Goal: Task Accomplishment & Management: Use online tool/utility

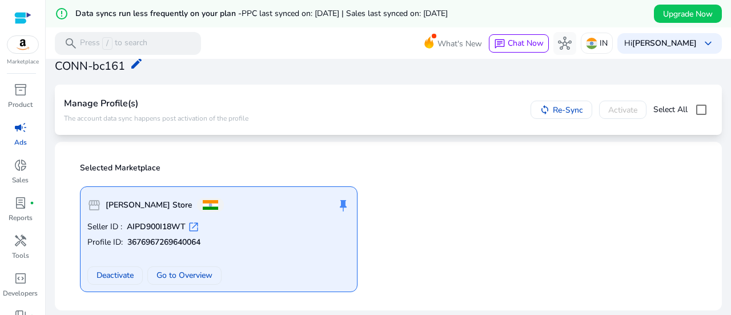
scroll to position [41, 0]
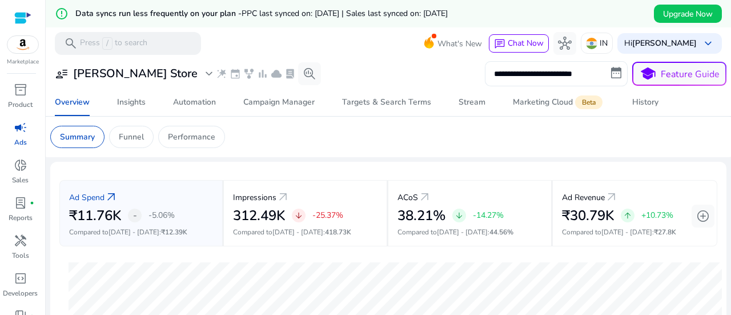
click at [554, 73] on input "**********" at bounding box center [556, 73] width 143 height 25
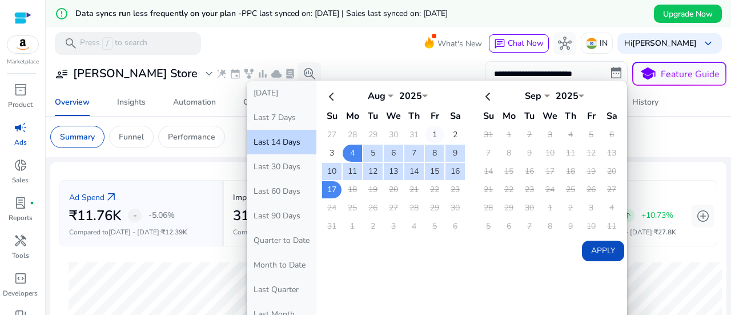
click at [428, 137] on td "1" at bounding box center [434, 134] width 19 height 17
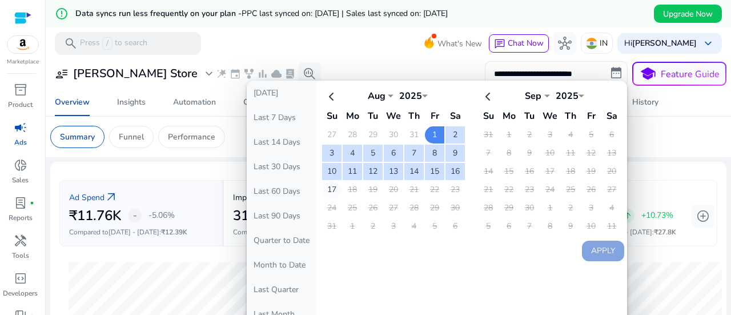
click at [334, 192] on td "17" at bounding box center [331, 189] width 19 height 17
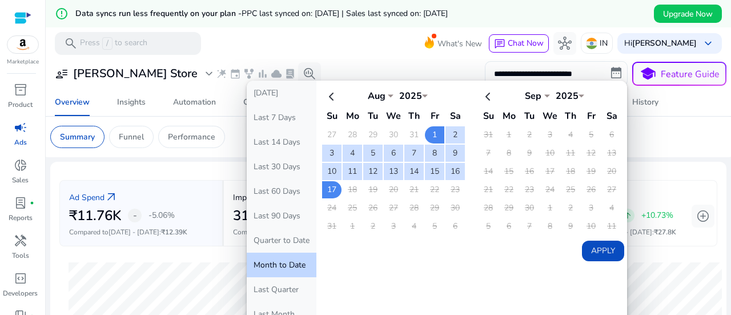
click at [602, 255] on button "Apply" at bounding box center [603, 250] width 42 height 21
type input "**********"
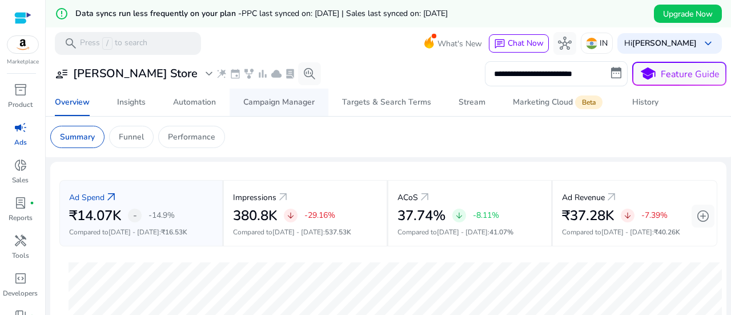
click at [285, 102] on div "Campaign Manager" at bounding box center [278, 102] width 71 height 8
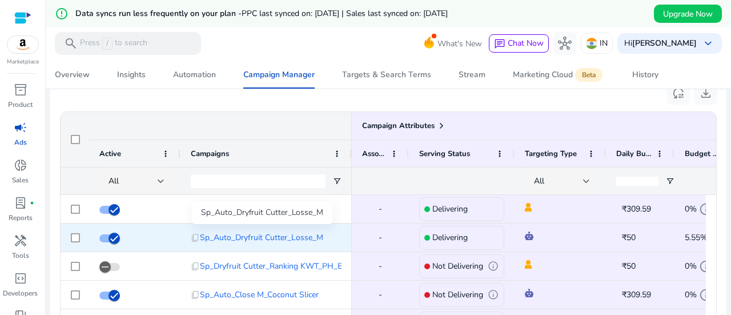
scroll to position [57, 0]
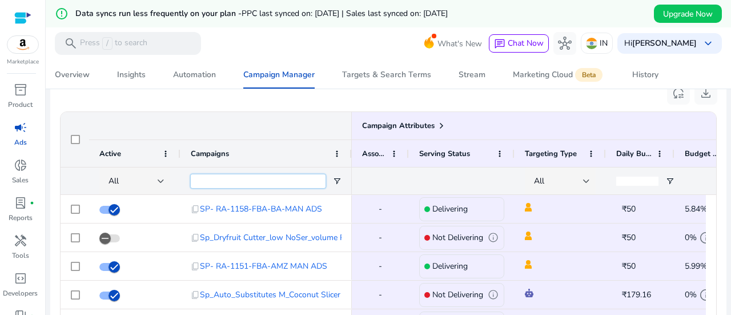
click at [213, 179] on input "Campaigns Filter Input" at bounding box center [258, 181] width 135 height 14
click at [165, 179] on div "All" at bounding box center [136, 180] width 74 height 27
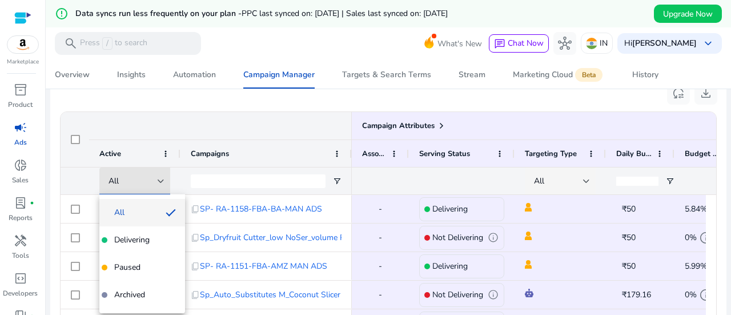
click at [221, 179] on div at bounding box center [365, 157] width 731 height 315
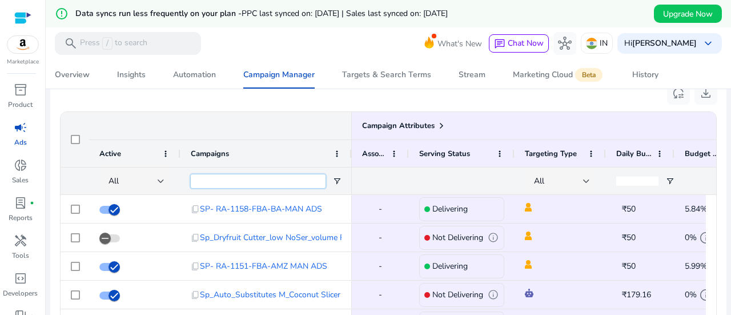
click at [221, 179] on input "Campaigns Filter Input" at bounding box center [258, 181] width 135 height 14
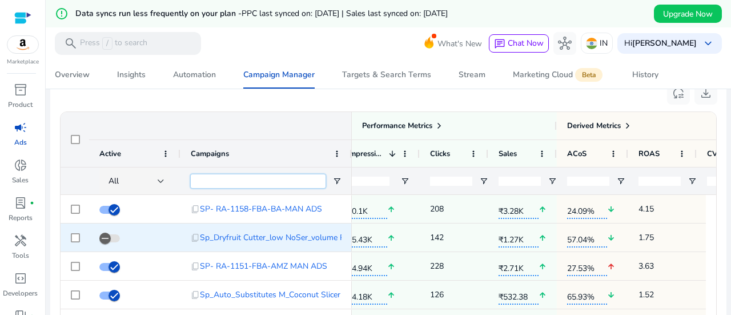
scroll to position [0, 0]
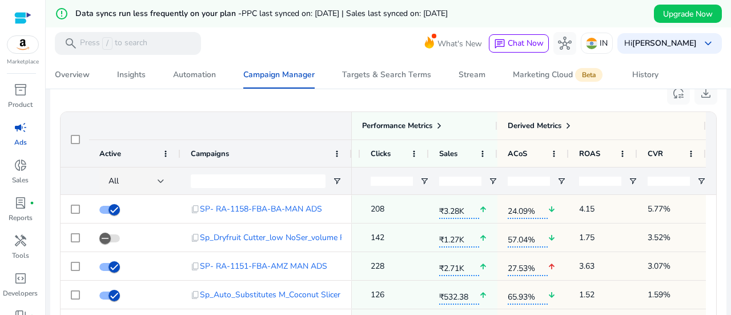
click at [350, 103] on div "reset_settings download" at bounding box center [388, 93] width 658 height 26
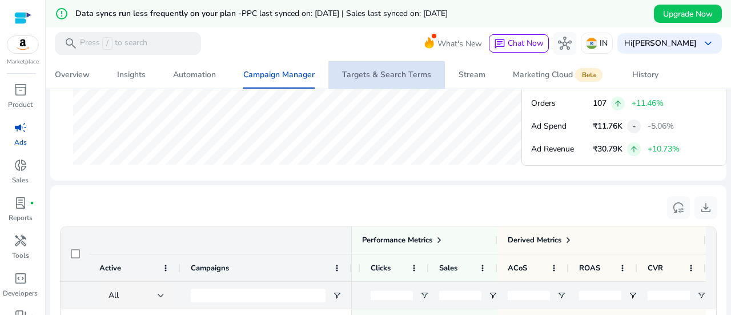
click at [398, 75] on div "Targets & Search Terms" at bounding box center [386, 75] width 89 height 8
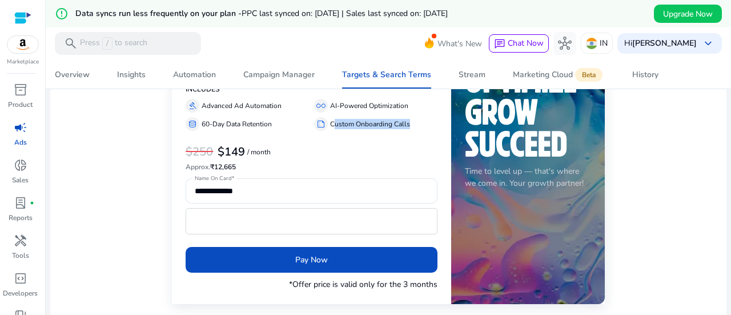
drag, startPoint x: 332, startPoint y: 122, endPoint x: 421, endPoint y: 122, distance: 88.5
click at [421, 122] on div "summarize Custom Onboarding Calls" at bounding box center [375, 124] width 123 height 14
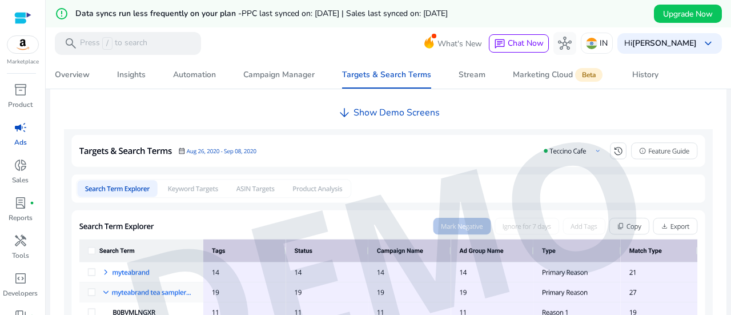
scroll to position [487, 0]
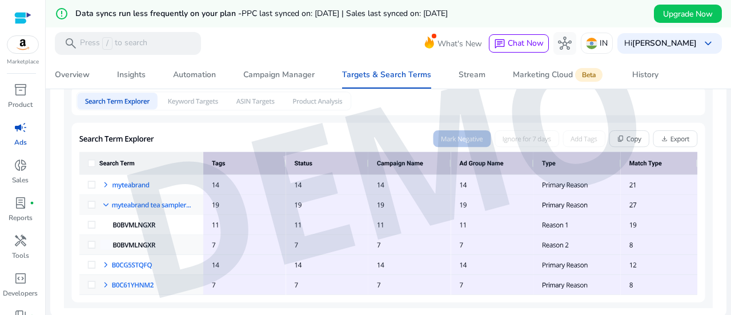
click at [105, 182] on img at bounding box center [388, 175] width 648 height 267
click at [104, 186] on img at bounding box center [388, 175] width 648 height 267
click at [104, 199] on img at bounding box center [388, 175] width 648 height 267
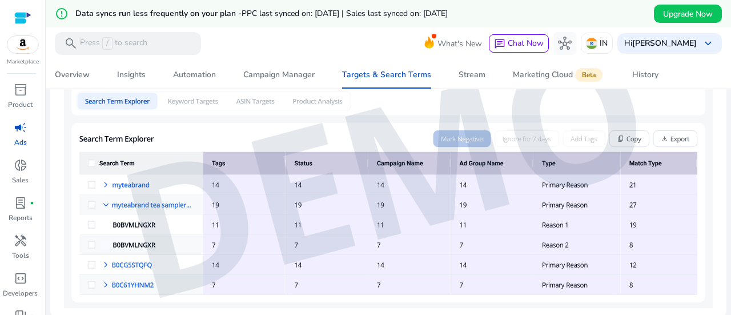
click at [104, 200] on img at bounding box center [388, 175] width 648 height 267
click at [104, 261] on img at bounding box center [388, 175] width 648 height 267
click at [130, 235] on img at bounding box center [388, 175] width 648 height 267
click at [132, 228] on img at bounding box center [388, 175] width 648 height 267
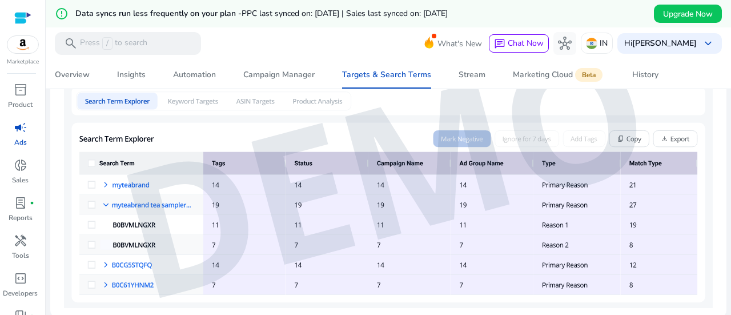
click at [132, 216] on img at bounding box center [388, 175] width 648 height 267
click at [104, 182] on img at bounding box center [388, 175] width 648 height 267
click at [103, 191] on img at bounding box center [388, 175] width 648 height 267
click at [103, 198] on img at bounding box center [388, 175] width 648 height 267
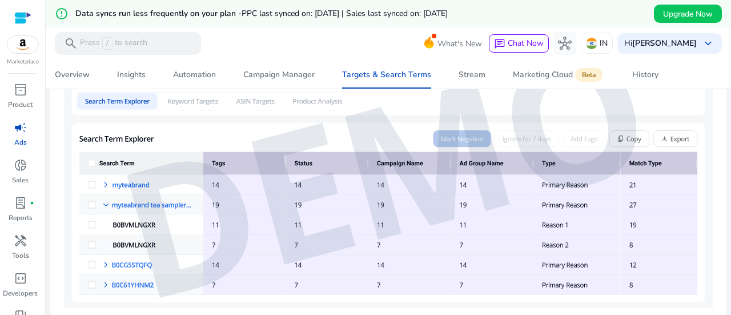
click at [103, 198] on img at bounding box center [388, 175] width 648 height 267
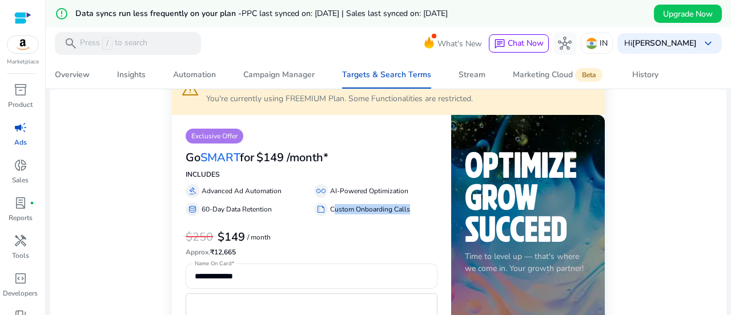
scroll to position [0, 0]
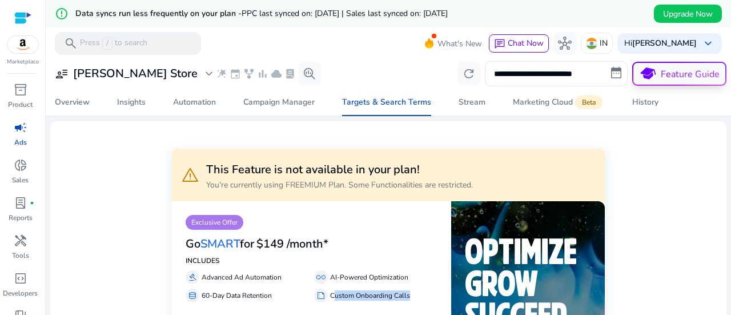
click at [682, 69] on button "school Feature Guide" at bounding box center [679, 74] width 94 height 24
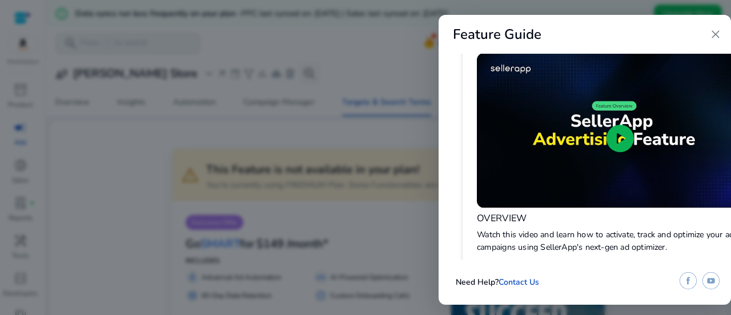
click at [620, 134] on span "play_circle" at bounding box center [619, 138] width 33 height 33
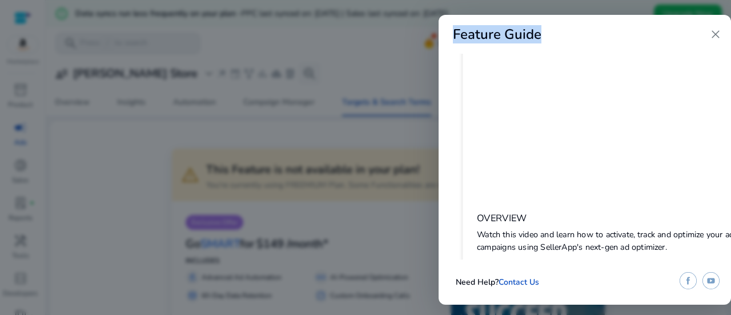
drag, startPoint x: 608, startPoint y: 34, endPoint x: 411, endPoint y: 25, distance: 197.2
click at [411, 25] on div "Feature Guide close OVERVIEW Watch this video and learn how to activate, track …" at bounding box center [365, 157] width 731 height 315
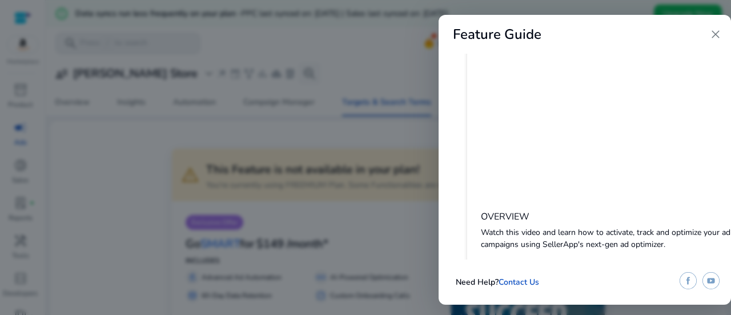
click at [714, 31] on span "close" at bounding box center [715, 34] width 14 height 14
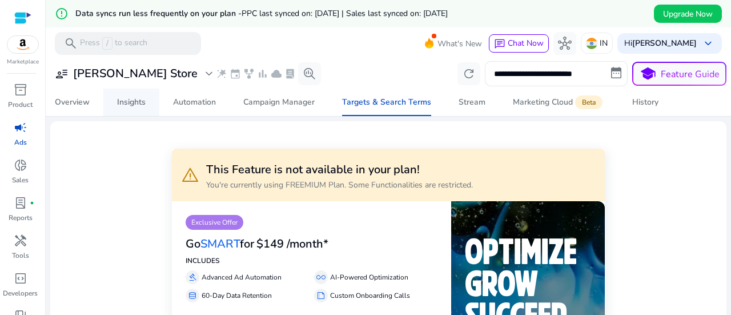
click at [131, 106] on div "Insights" at bounding box center [131, 102] width 29 height 8
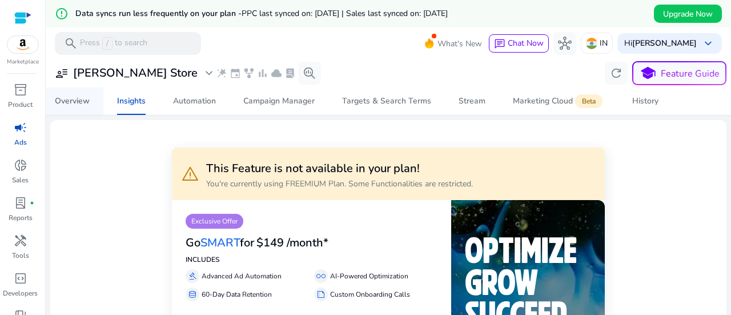
click at [82, 107] on span "Overview" at bounding box center [72, 100] width 35 height 27
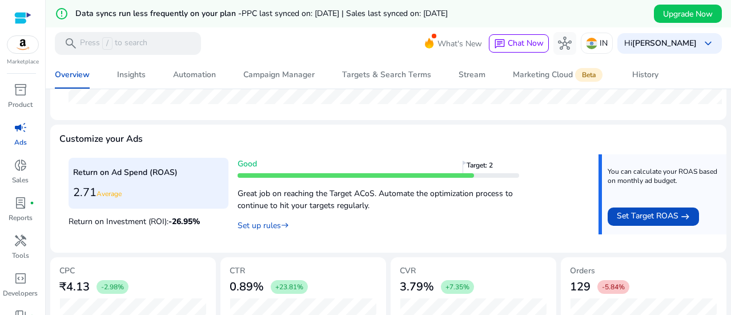
scroll to position [501, 0]
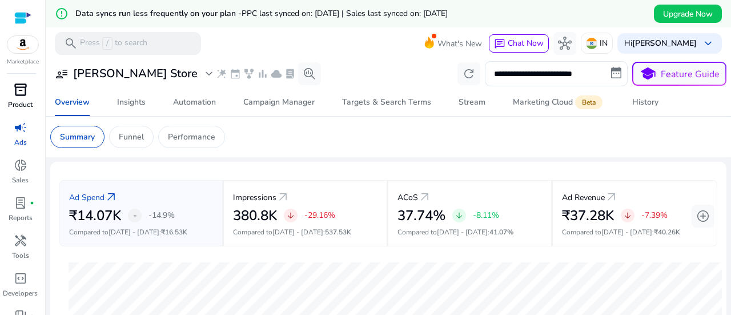
click at [26, 83] on span "inventory_2" at bounding box center [21, 90] width 14 height 14
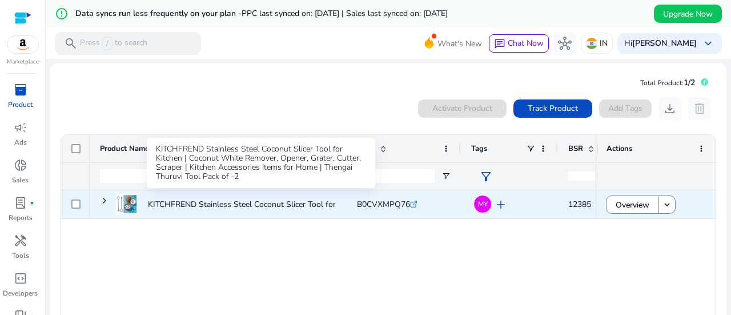
click at [295, 199] on p "KITCHFREND Stainless Steel Coconut Slicer Tool for Kitchen |..." at bounding box center [261, 203] width 226 height 23
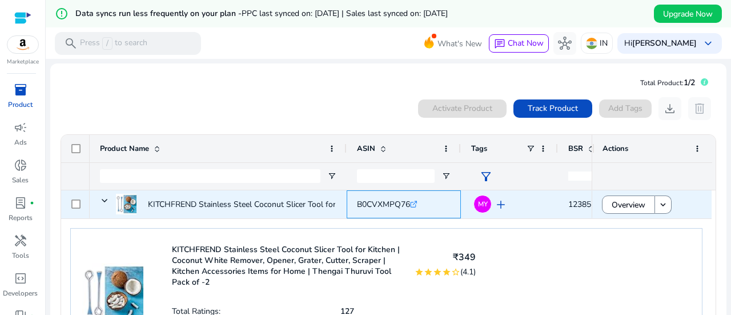
drag, startPoint x: 357, startPoint y: 197, endPoint x: 408, endPoint y: 203, distance: 50.6
click at [408, 203] on div "B0CVXMPQ76 .st0{fill:#2c8af8}" at bounding box center [387, 203] width 61 height 23
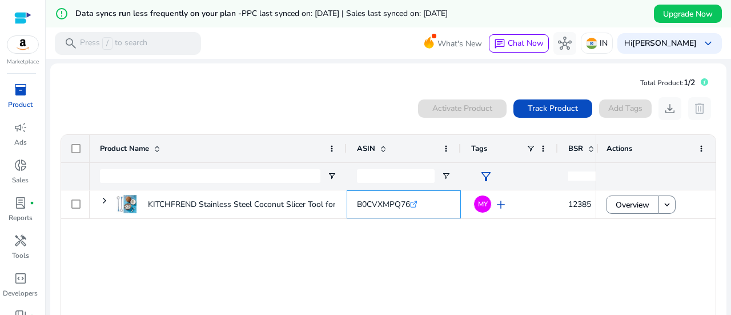
copy span "B0CVXMPQ76"
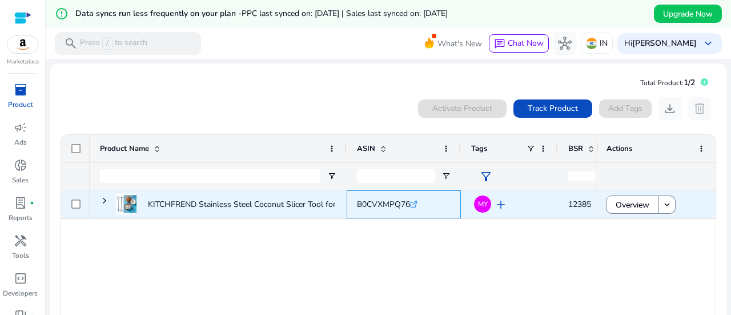
click at [417, 204] on icon ".st0{fill:#2c8af8}" at bounding box center [413, 203] width 7 height 7
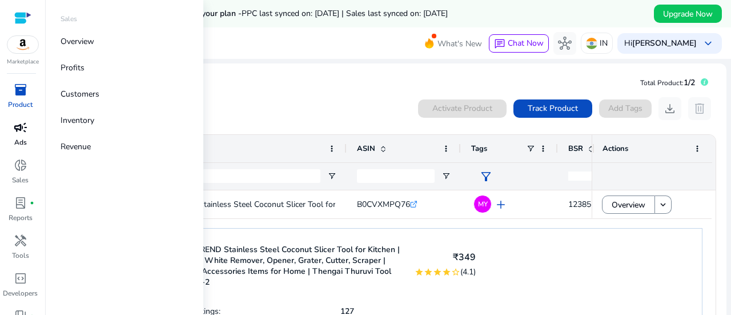
click at [22, 124] on span "campaign" at bounding box center [21, 127] width 14 height 14
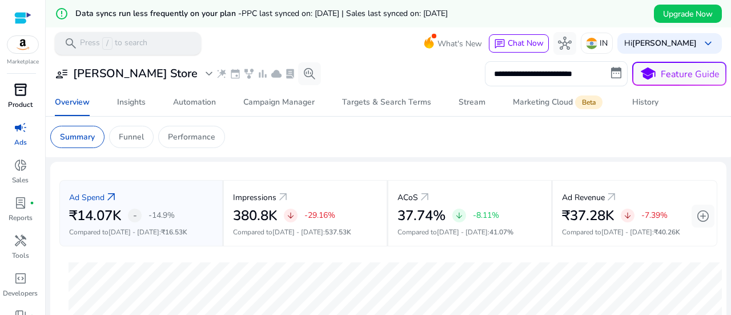
click at [172, 43] on div "search Press / to search" at bounding box center [128, 43] width 146 height 23
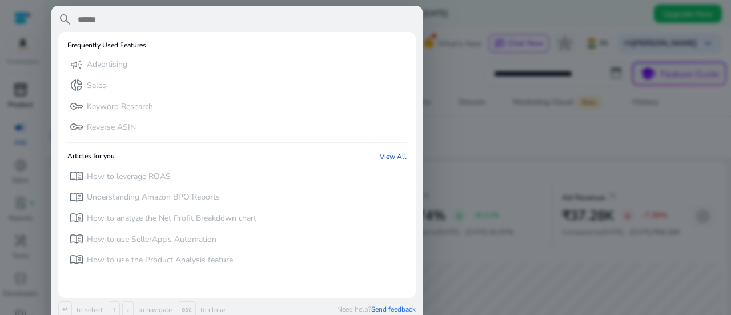
click at [490, 127] on div at bounding box center [365, 157] width 731 height 315
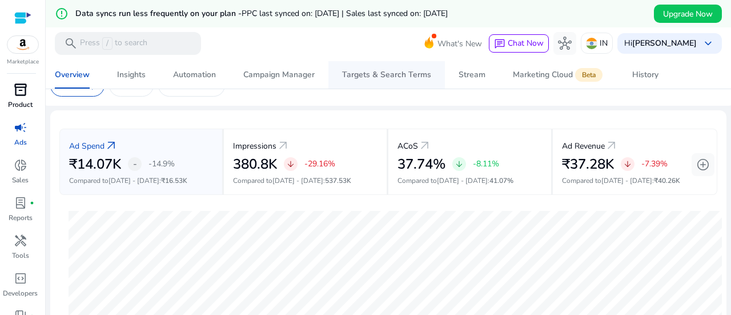
scroll to position [57, 0]
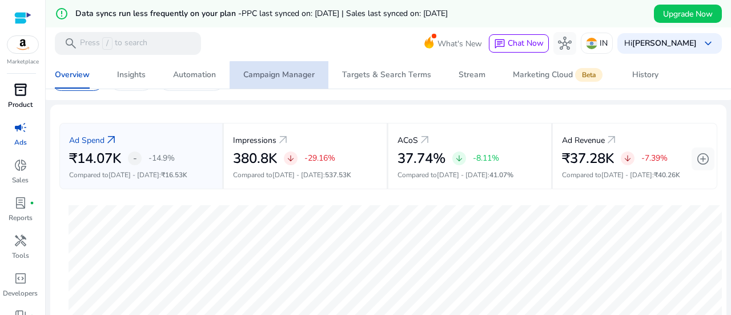
click at [282, 75] on div "Campaign Manager" at bounding box center [278, 75] width 71 height 8
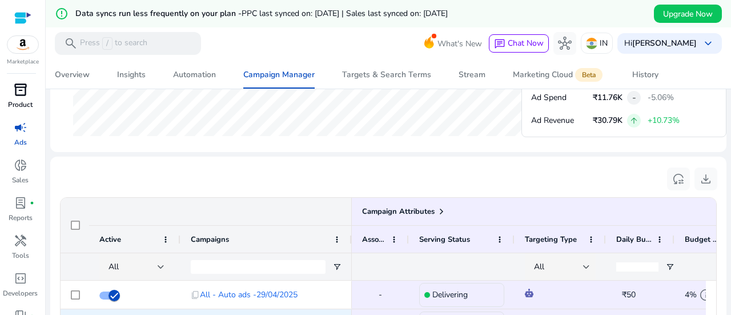
scroll to position [828, 0]
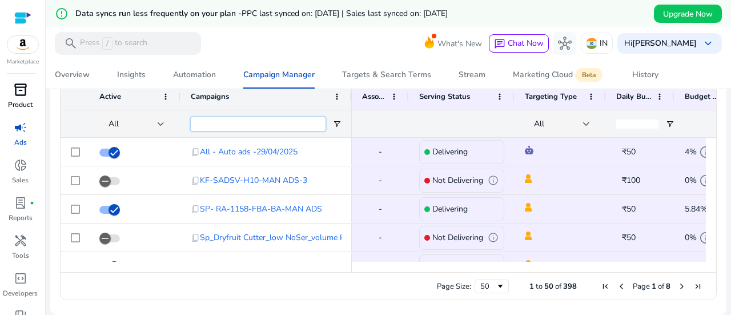
click at [247, 128] on input "Campaigns Filter Input" at bounding box center [258, 124] width 135 height 14
paste input "**********"
type input "**********"
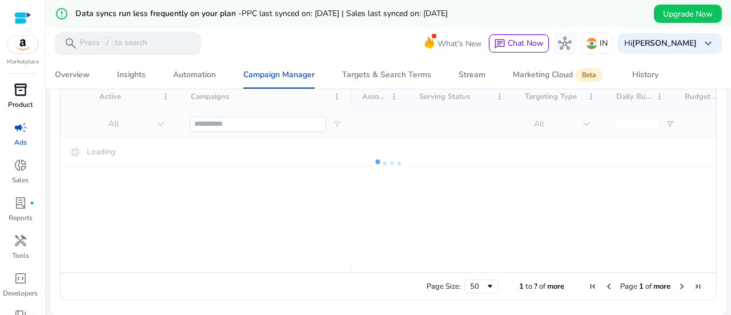
scroll to position [586, 0]
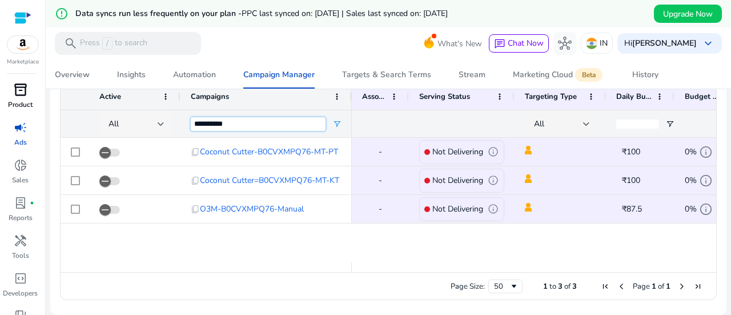
drag, startPoint x: 275, startPoint y: 123, endPoint x: 154, endPoint y: 120, distance: 121.6
click at [154, 120] on div "**********" at bounding box center [206, 123] width 291 height 27
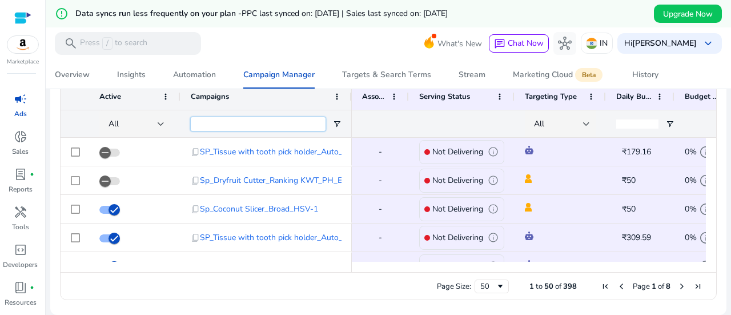
scroll to position [0, 0]
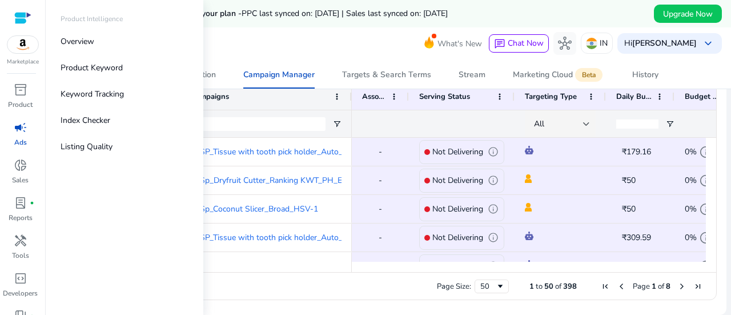
click at [18, 90] on span "inventory_2" at bounding box center [21, 90] width 14 height 14
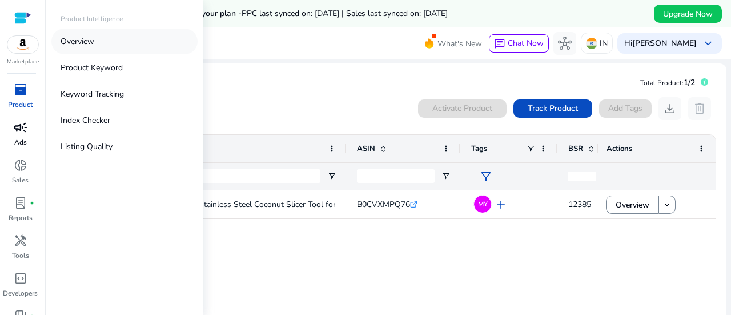
click at [86, 37] on p "Overview" at bounding box center [78, 41] width 34 height 12
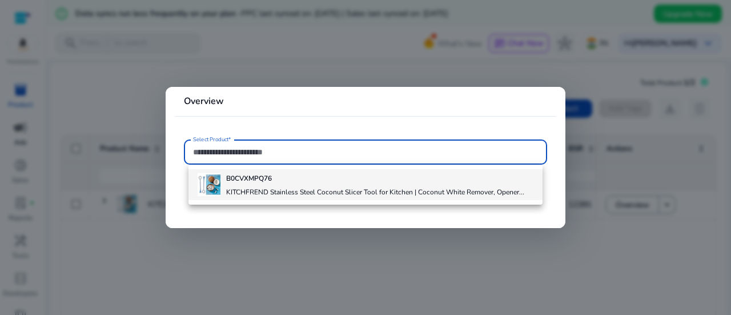
click at [296, 192] on h4 "KITCHFREND Stainless Steel Coconut Slicer Tool for Kitchen | Coconut White Remo…" at bounding box center [375, 191] width 298 height 9
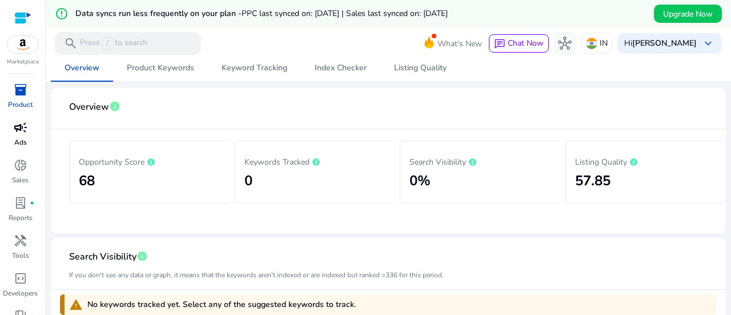
scroll to position [171, 0]
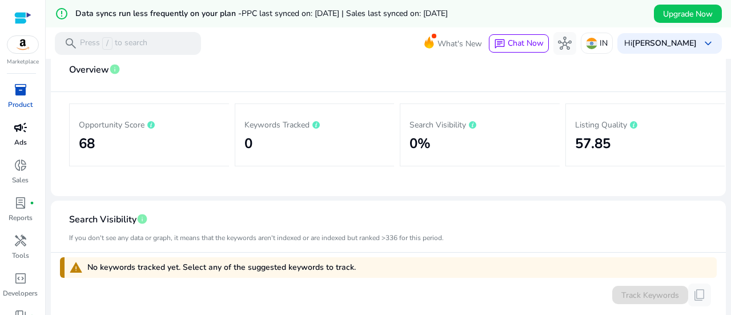
click at [625, 139] on h2 "57.85" at bounding box center [645, 143] width 141 height 17
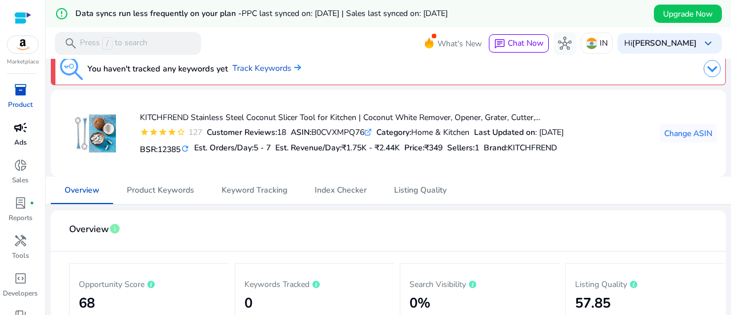
scroll to position [0, 0]
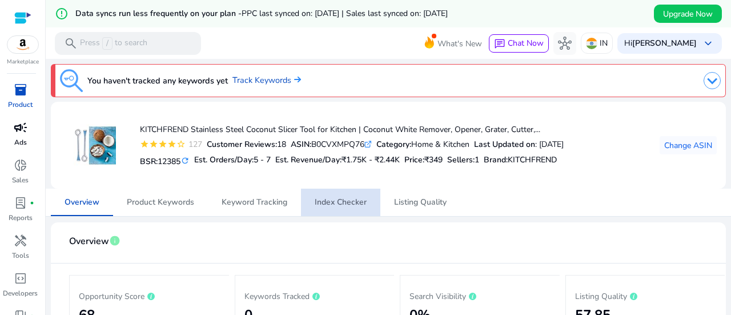
click at [343, 196] on span "Index Checker" at bounding box center [341, 201] width 52 height 27
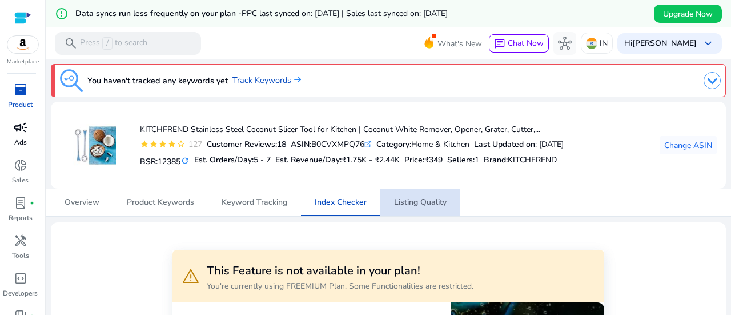
click at [395, 205] on span "Listing Quality" at bounding box center [420, 202] width 53 height 8
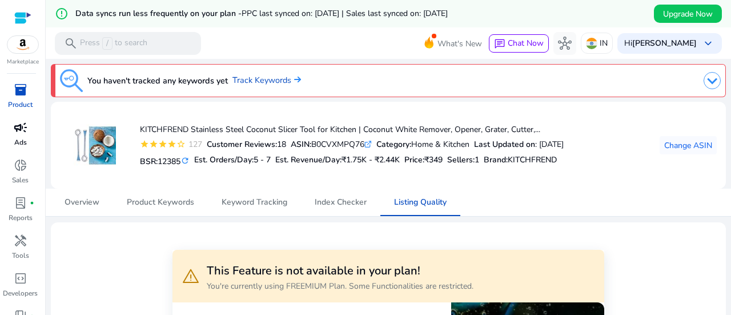
click at [20, 90] on span "inventory_2" at bounding box center [21, 90] width 14 height 14
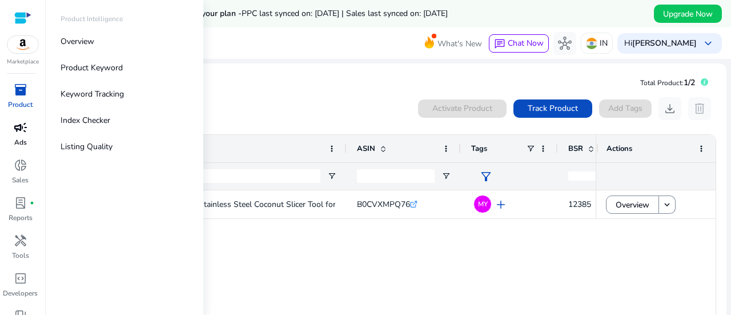
click at [15, 128] on span "campaign" at bounding box center [21, 127] width 14 height 14
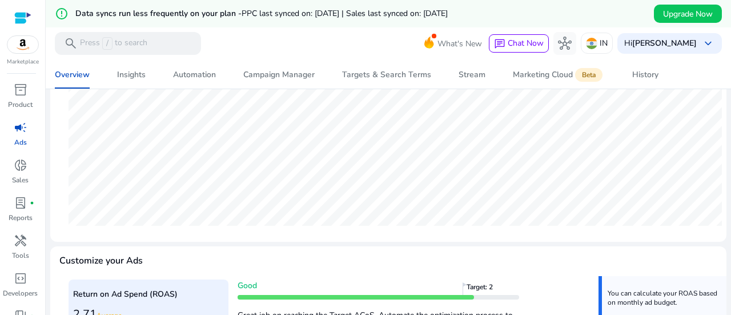
scroll to position [284, 0]
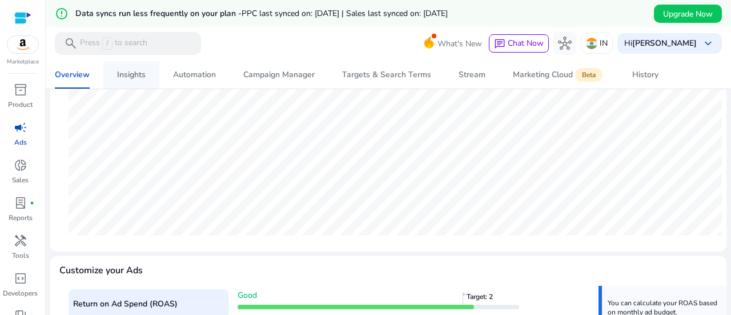
click at [138, 71] on div "Insights" at bounding box center [131, 75] width 29 height 8
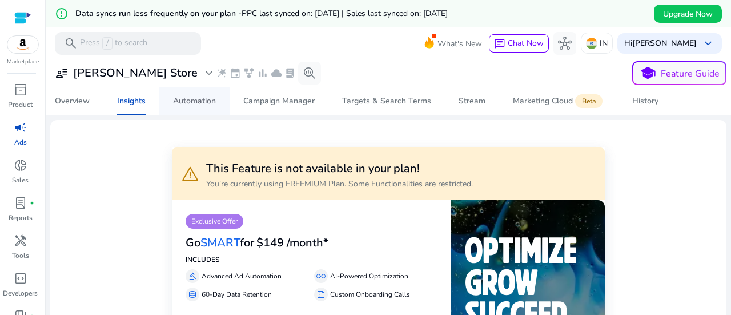
click at [203, 102] on div "Automation" at bounding box center [194, 101] width 43 height 8
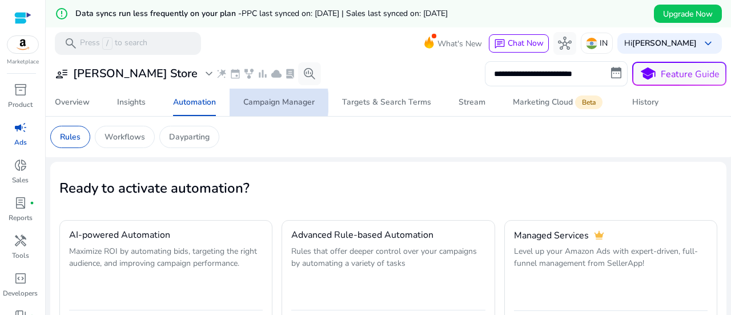
click at [252, 102] on div "Campaign Manager" at bounding box center [278, 102] width 71 height 8
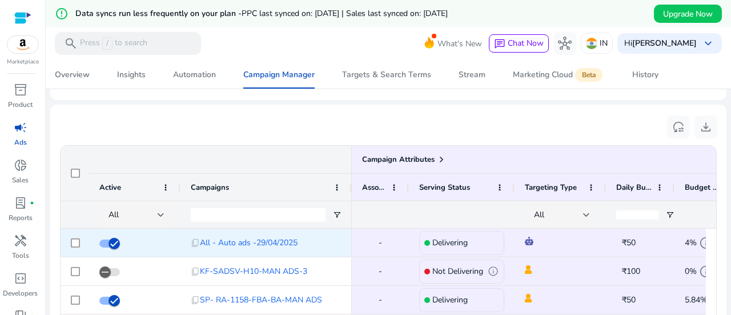
scroll to position [742, 0]
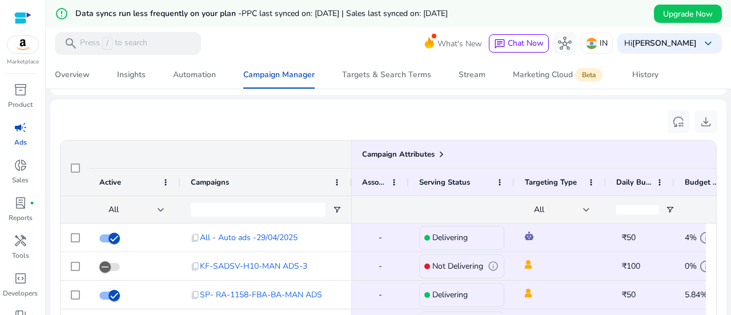
click at [675, 207] on div at bounding box center [708, 208] width 68 height 27
click at [669, 207] on span "Open Filter Menu" at bounding box center [669, 209] width 9 height 9
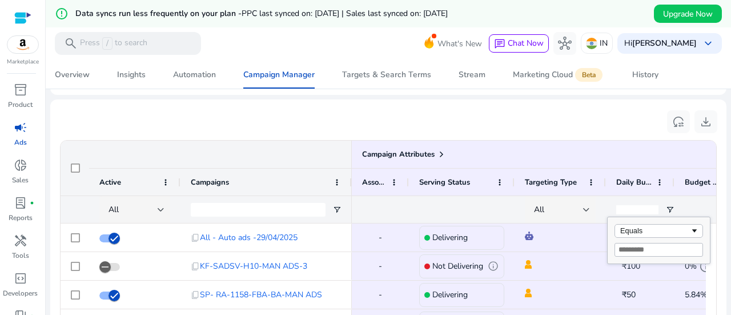
click at [691, 209] on div at bounding box center [708, 209] width 48 height 27
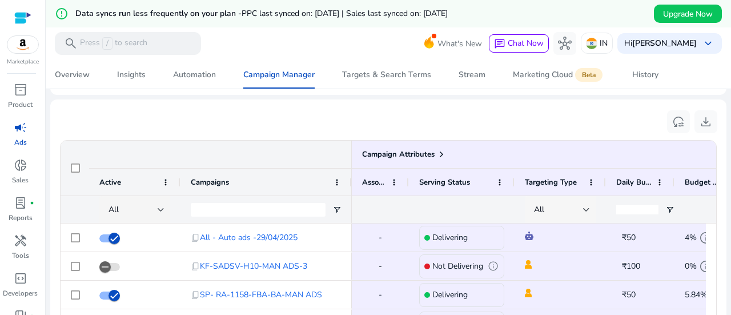
click at [581, 208] on div "All" at bounding box center [558, 209] width 49 height 13
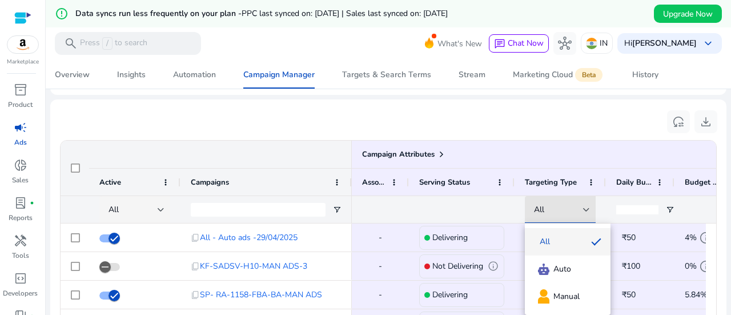
click at [501, 202] on div at bounding box center [365, 157] width 731 height 315
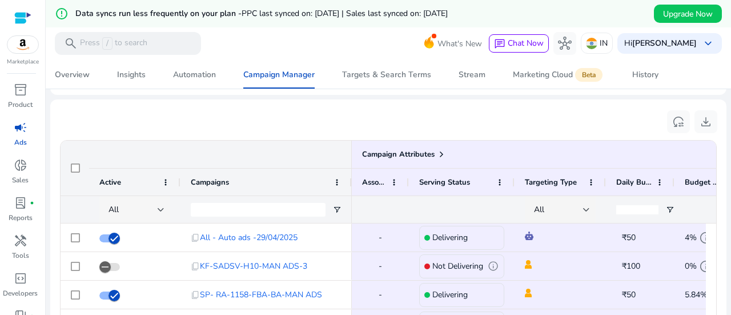
click at [158, 208] on div at bounding box center [161, 209] width 7 height 5
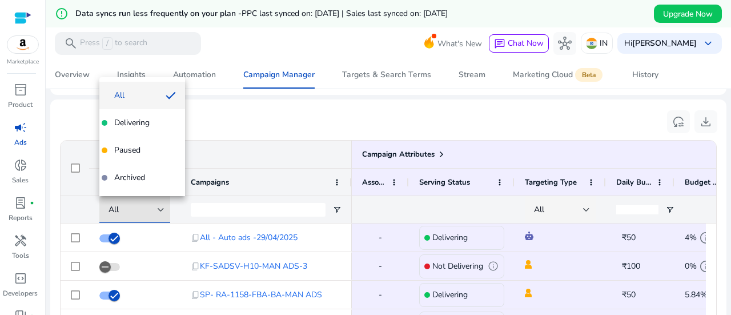
click at [373, 208] on div at bounding box center [365, 157] width 731 height 315
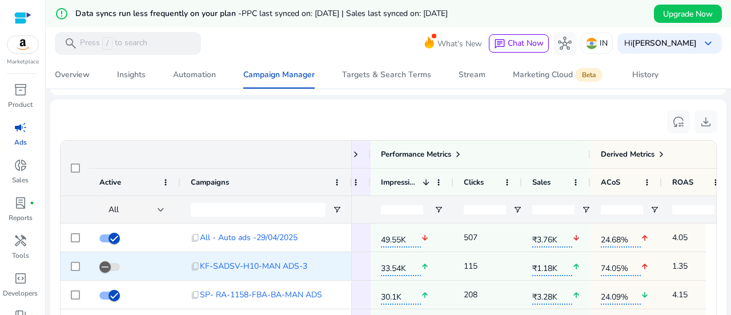
scroll to position [0, 386]
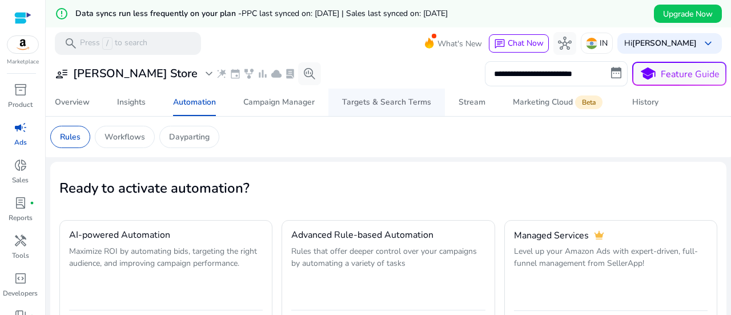
click at [402, 104] on div "Targets & Search Terms" at bounding box center [386, 102] width 89 height 8
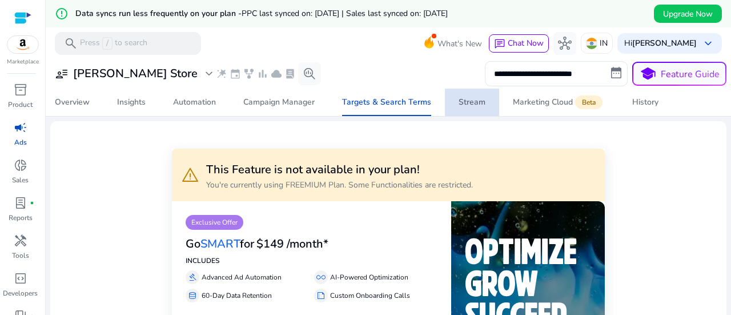
click at [477, 106] on div "Stream" at bounding box center [471, 102] width 27 height 8
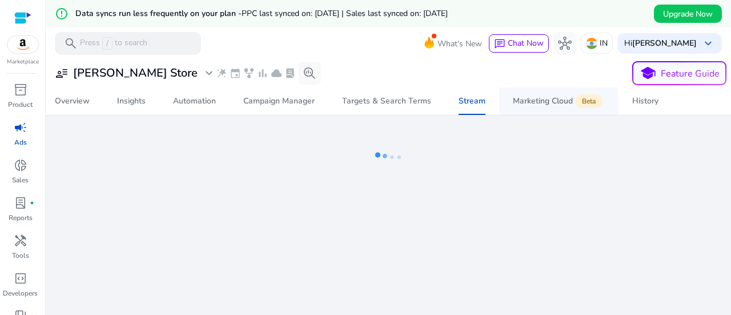
click at [529, 99] on div "Marketing Cloud Beta" at bounding box center [559, 100] width 92 height 9
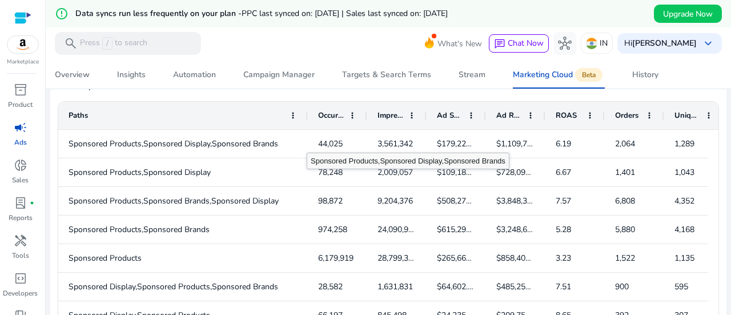
click at [306, 126] on div "Paths Occurrences Impressions Ad Spend 2" at bounding box center [388, 223] width 660 height 243
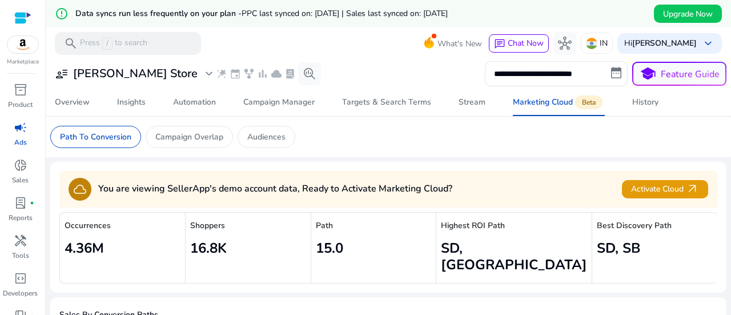
click at [25, 131] on span "campaign" at bounding box center [21, 127] width 14 height 14
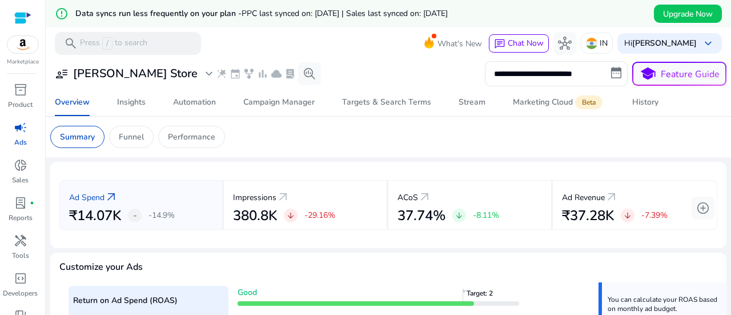
click at [17, 130] on span "campaign" at bounding box center [21, 127] width 14 height 14
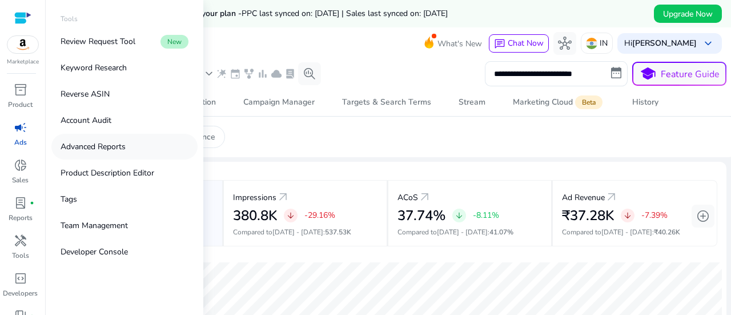
click at [96, 147] on p "Advanced Reports" at bounding box center [93, 146] width 65 height 12
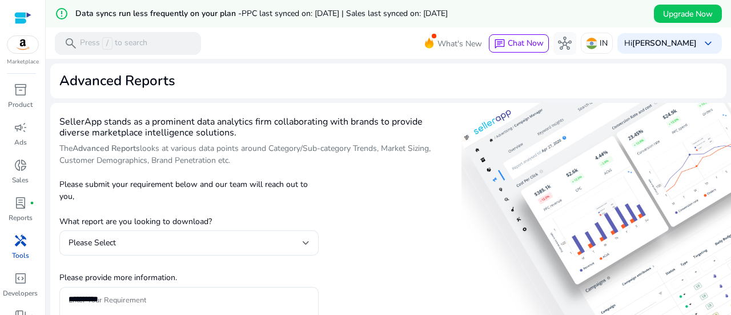
scroll to position [57, 0]
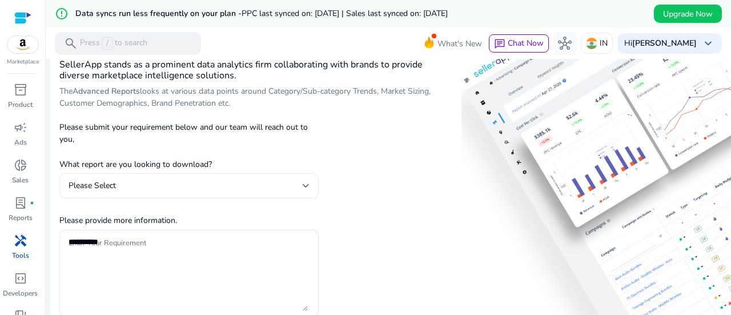
click at [275, 187] on div "Please Select" at bounding box center [185, 185] width 234 height 13
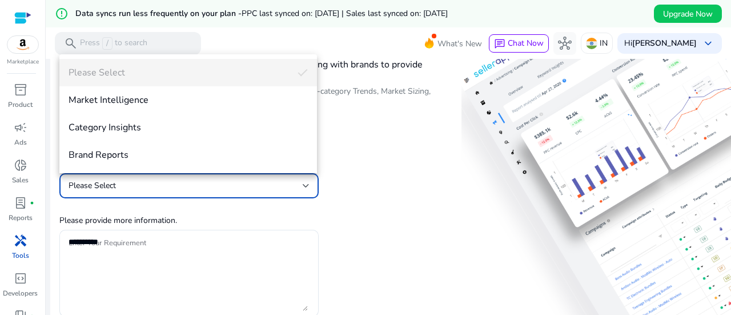
click at [440, 221] on div at bounding box center [365, 157] width 731 height 315
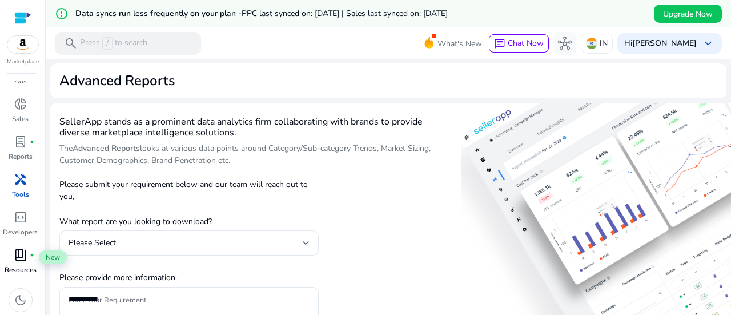
scroll to position [63, 0]
click at [25, 247] on span "book_4" at bounding box center [21, 253] width 14 height 14
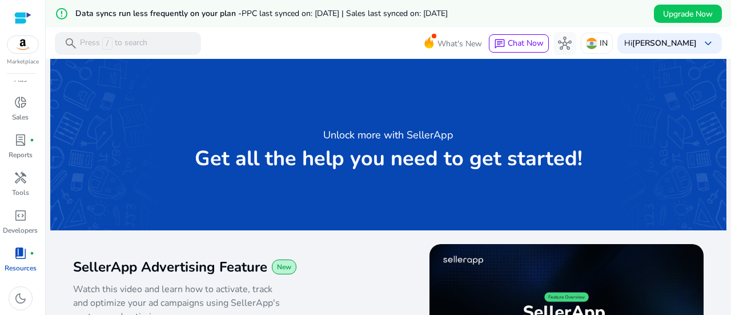
scroll to position [114, 0]
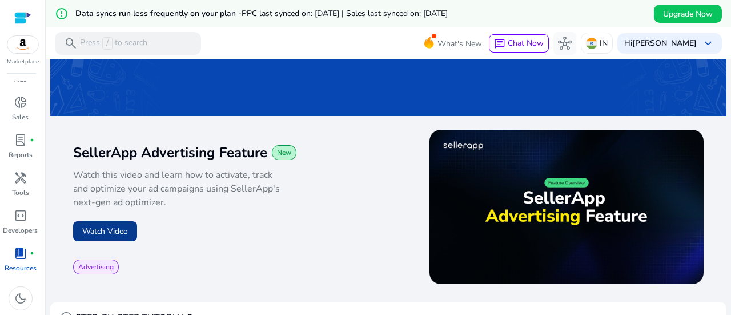
click at [107, 230] on button "Watch Video" at bounding box center [105, 231] width 64 height 20
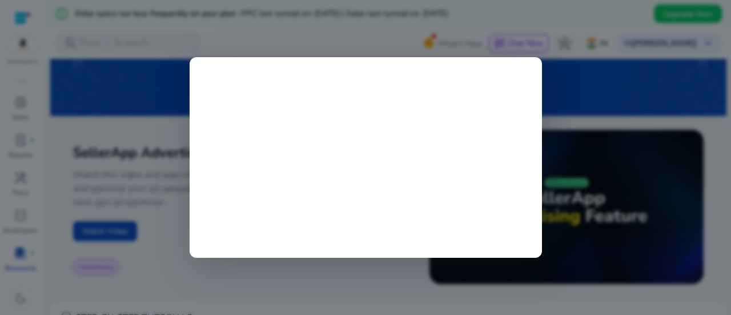
click at [352, 275] on div at bounding box center [365, 157] width 731 height 315
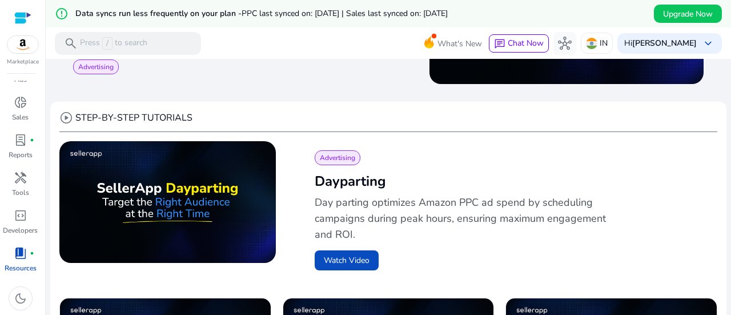
scroll to position [342, 0]
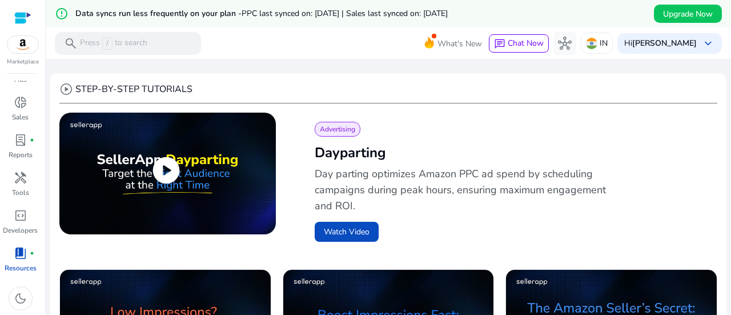
click at [173, 165] on span "play_circle" at bounding box center [166, 170] width 32 height 32
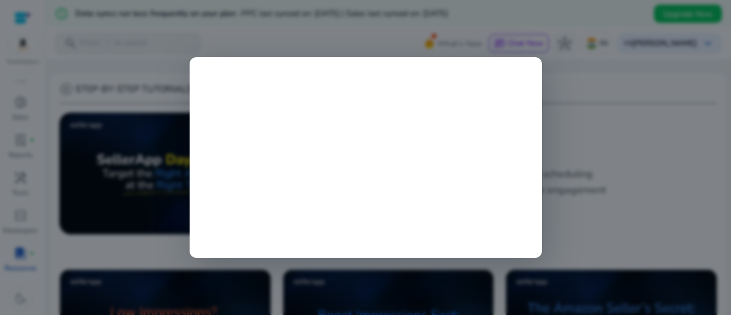
drag, startPoint x: 597, startPoint y: 172, endPoint x: 626, endPoint y: 162, distance: 30.9
click at [597, 172] on div at bounding box center [365, 157] width 731 height 315
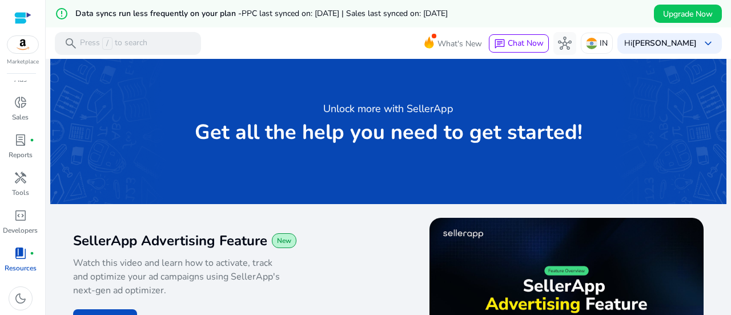
scroll to position [0, 0]
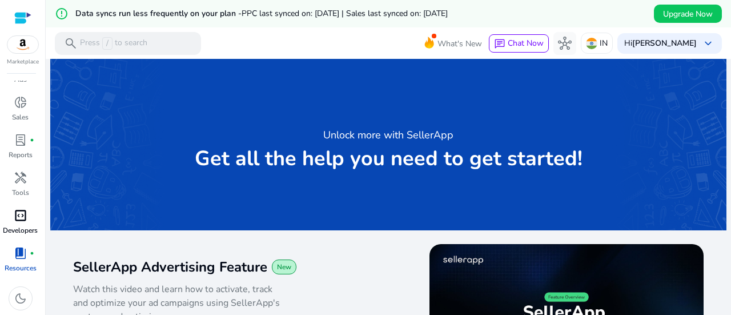
click at [26, 218] on span "code_blocks" at bounding box center [21, 215] width 14 height 14
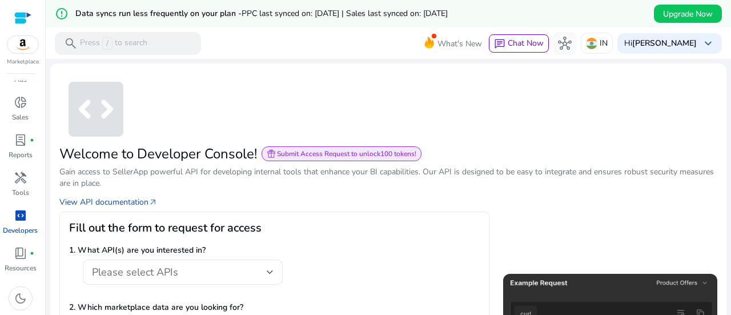
scroll to position [114, 0]
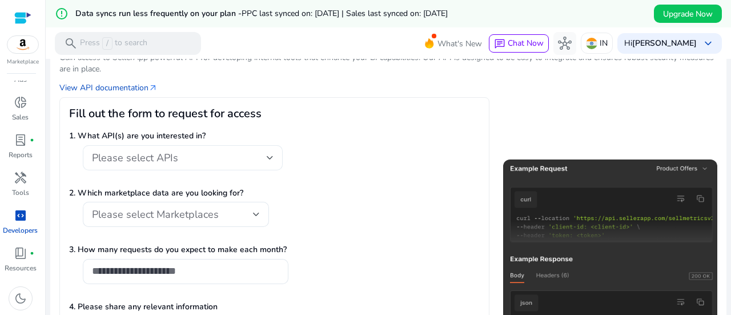
click at [188, 156] on div "Please select APIs" at bounding box center [179, 157] width 175 height 13
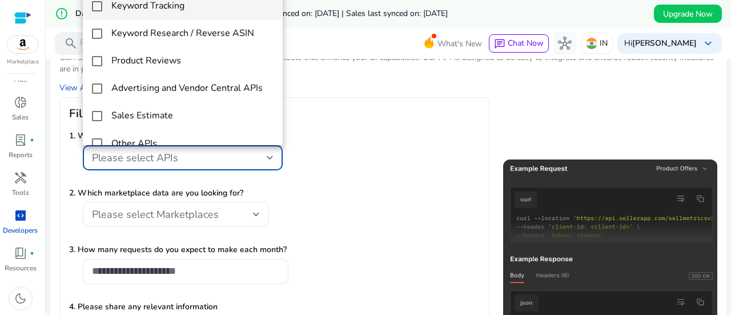
click at [437, 156] on div at bounding box center [365, 157] width 731 height 315
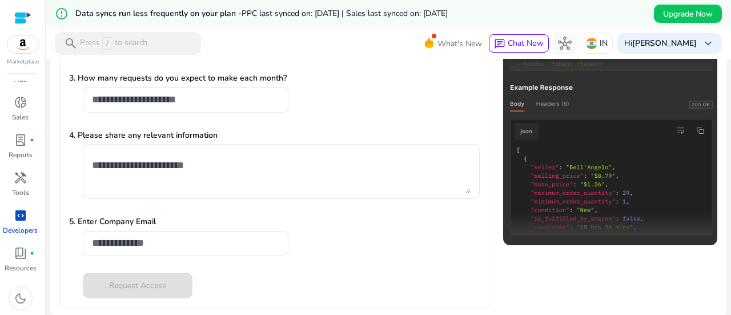
scroll to position [0, 0]
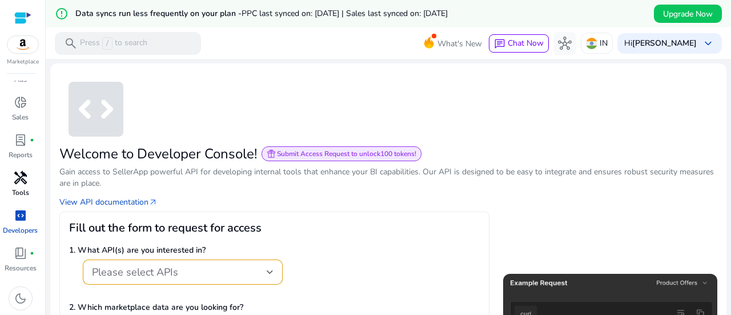
click at [13, 186] on div "handyman" at bounding box center [21, 177] width 32 height 18
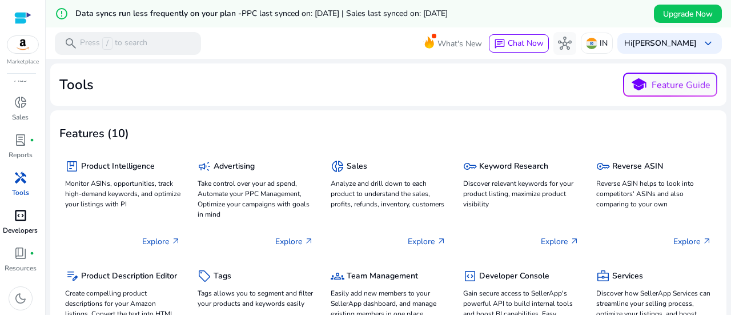
click at [21, 180] on span "handyman" at bounding box center [21, 178] width 14 height 14
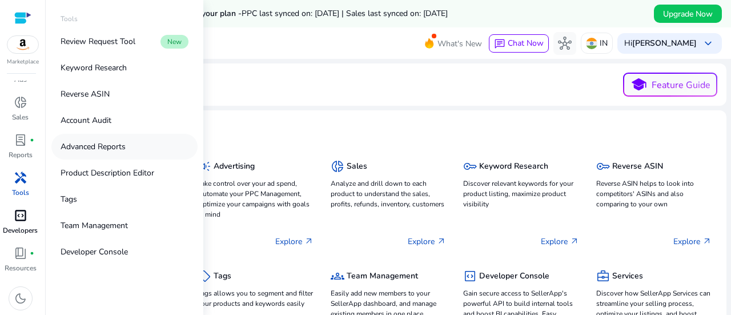
click at [92, 151] on p "Advanced Reports" at bounding box center [93, 146] width 65 height 12
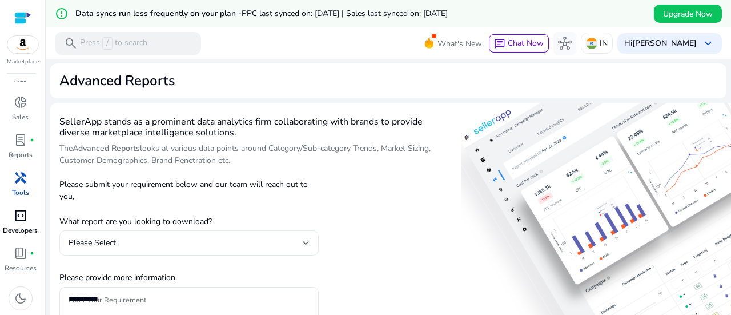
click at [275, 242] on div "Please Select" at bounding box center [185, 242] width 234 height 13
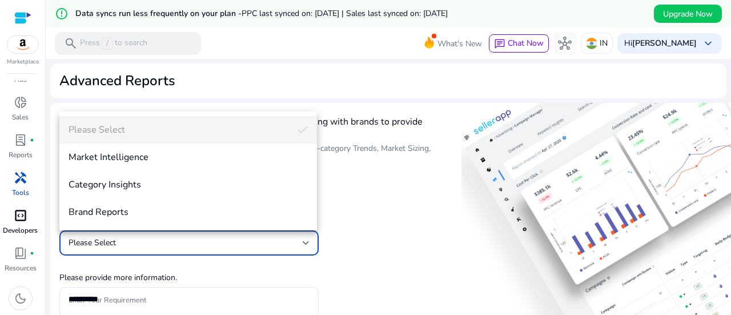
click at [405, 244] on div at bounding box center [365, 157] width 731 height 315
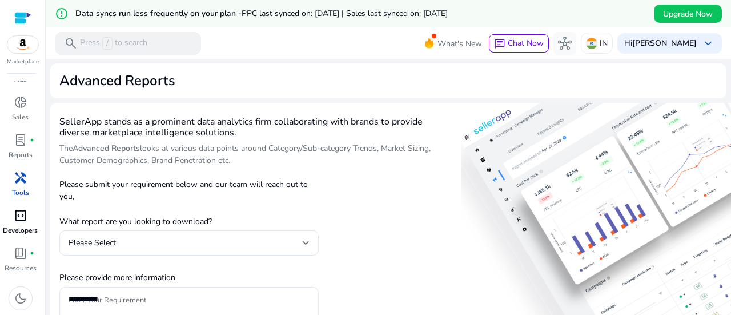
click at [11, 176] on div "handyman" at bounding box center [21, 177] width 32 height 18
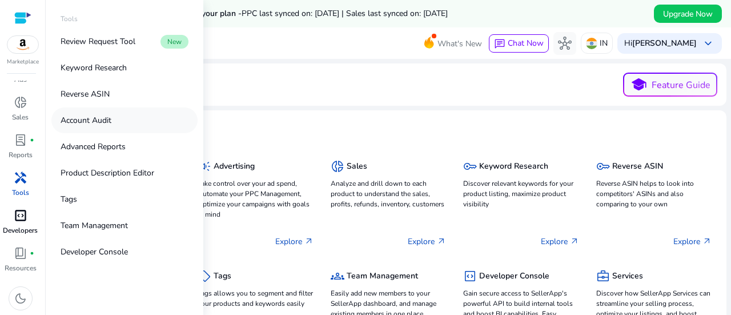
click at [114, 115] on link "Account Audit" at bounding box center [124, 120] width 146 height 26
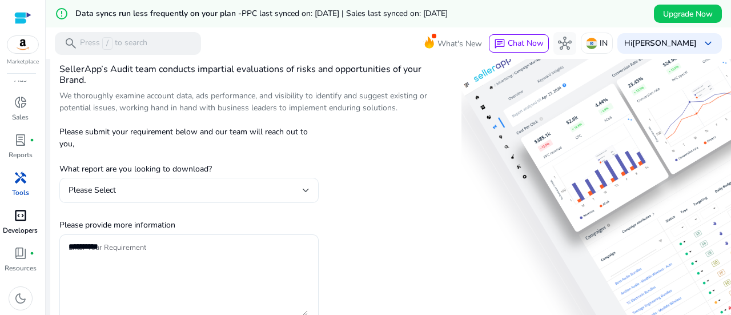
scroll to position [57, 0]
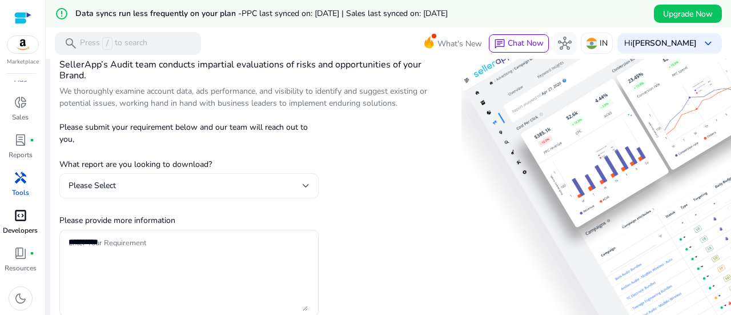
click at [209, 185] on div "Please Select" at bounding box center [185, 185] width 234 height 13
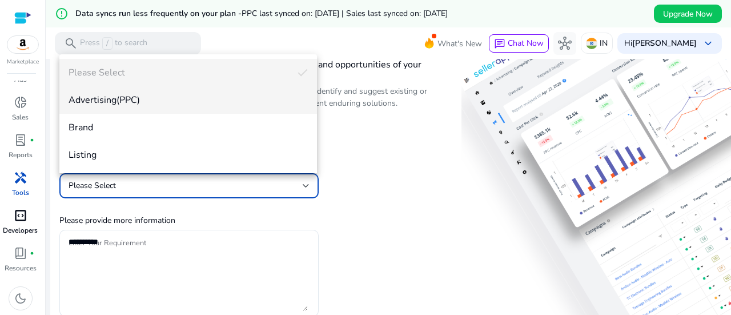
click at [194, 106] on mat-option "Advertising(PPC)" at bounding box center [187, 99] width 257 height 27
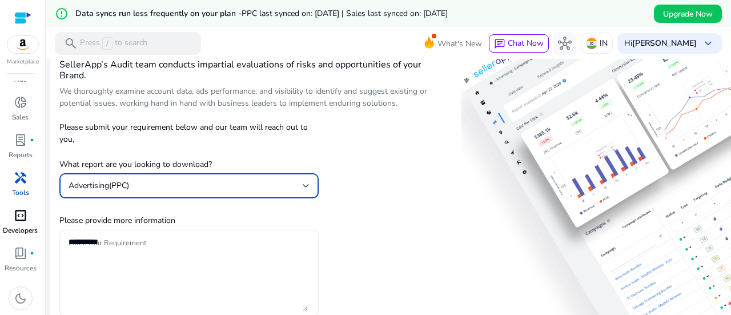
click at [151, 256] on textarea "Enter Your Requirement" at bounding box center [187, 272] width 239 height 75
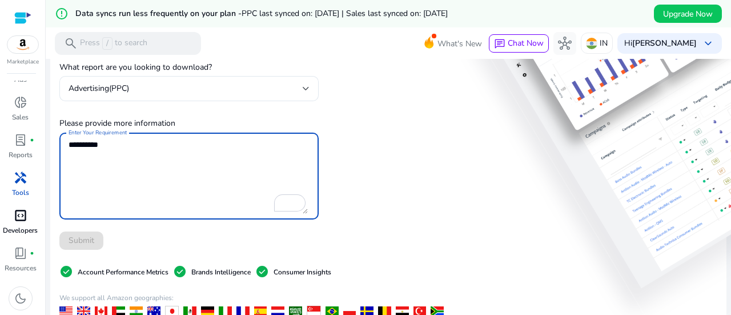
scroll to position [0, 0]
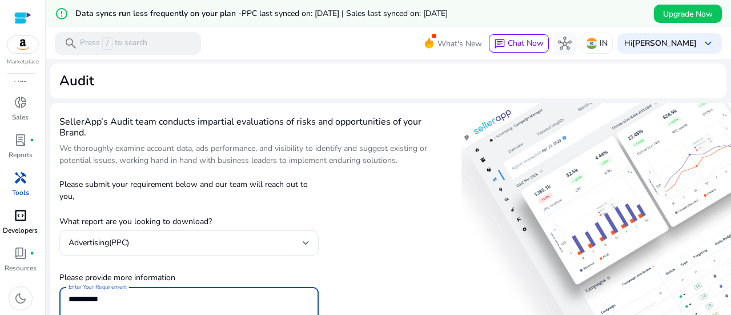
click at [18, 182] on span "handyman" at bounding box center [21, 178] width 14 height 14
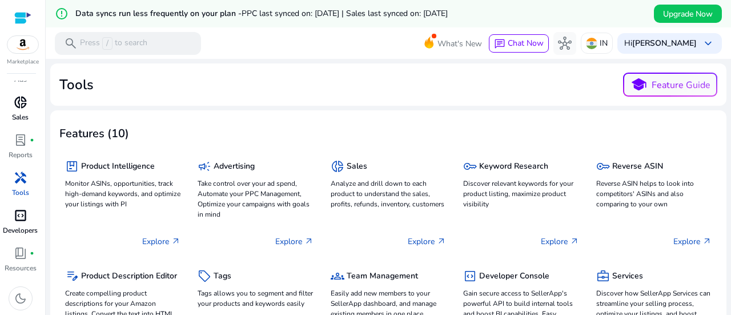
scroll to position [6, 0]
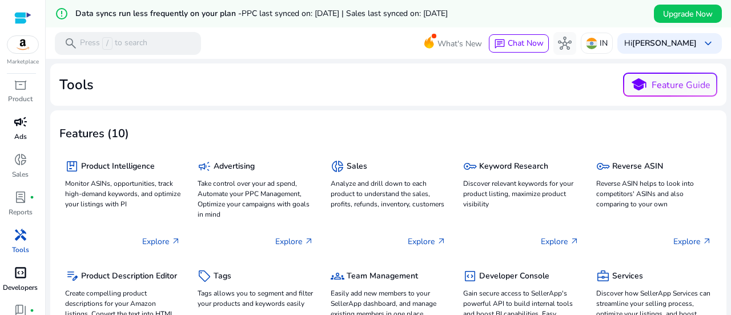
click at [15, 131] on link "campaign Ads" at bounding box center [20, 131] width 41 height 38
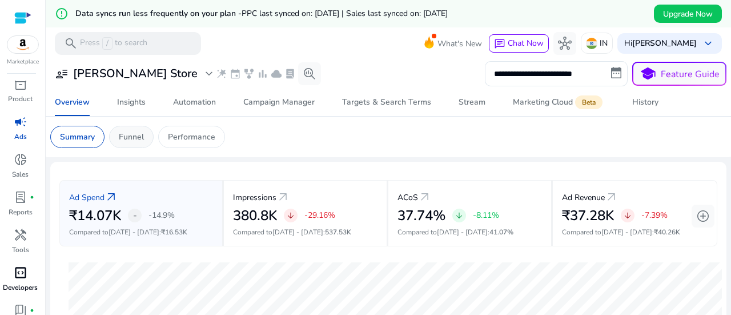
click at [137, 140] on p "Funnel" at bounding box center [131, 137] width 25 height 12
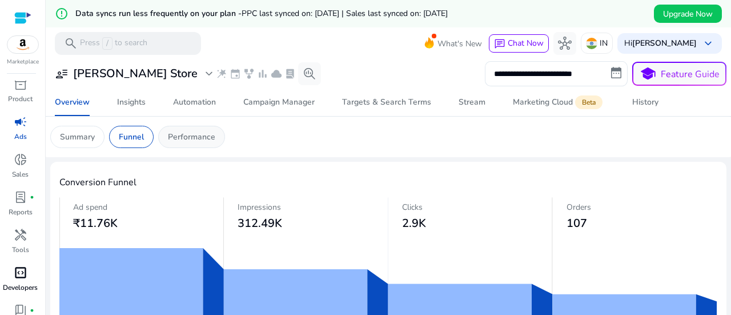
click at [197, 138] on p "Performance" at bounding box center [191, 137] width 47 height 12
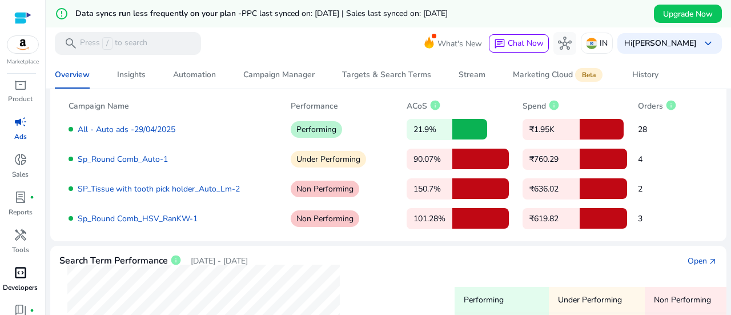
scroll to position [57, 0]
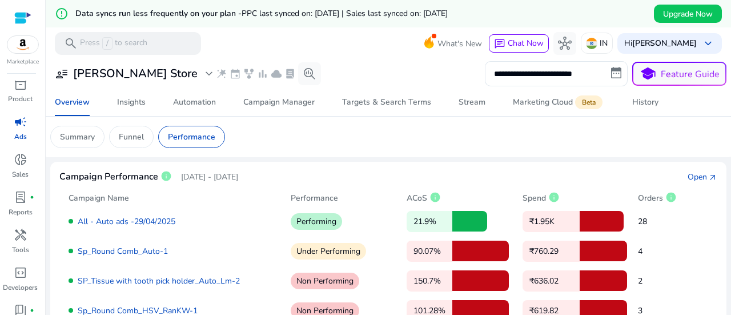
scroll to position [57, 0]
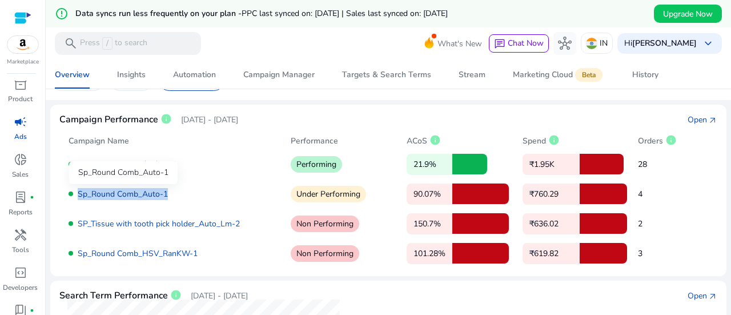
drag, startPoint x: 195, startPoint y: 198, endPoint x: 78, endPoint y: 191, distance: 117.2
click at [78, 191] on div "Sp_Round Comb_Auto-1" at bounding box center [174, 194] width 213 height 12
copy link "Sp_Round Comb_Auto-1"
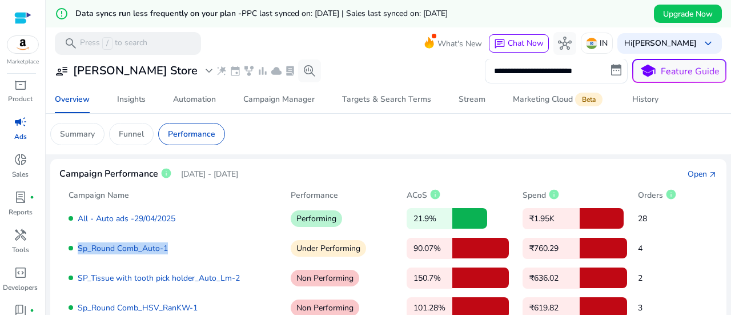
scroll to position [0, 0]
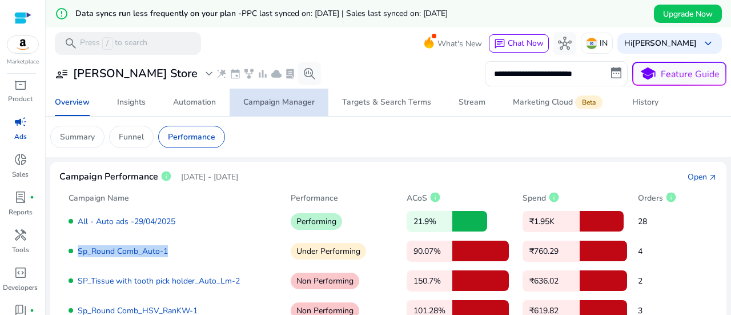
click at [295, 109] on span "Campaign Manager" at bounding box center [278, 101] width 71 height 27
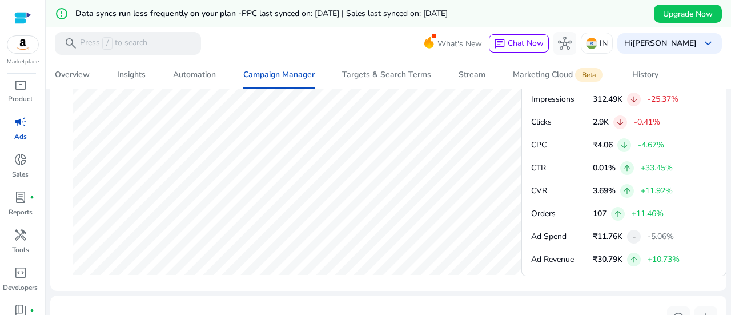
scroll to position [828, 0]
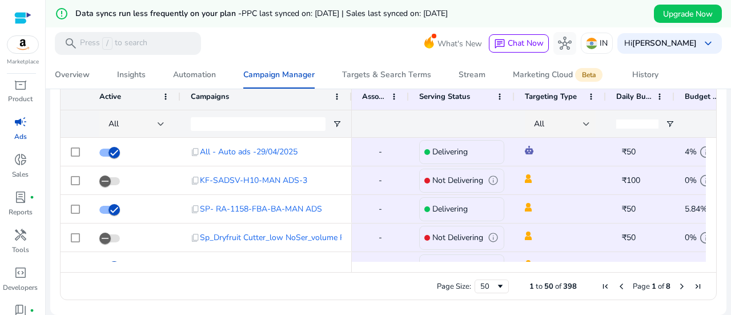
click at [164, 123] on div "All" at bounding box center [136, 123] width 74 height 27
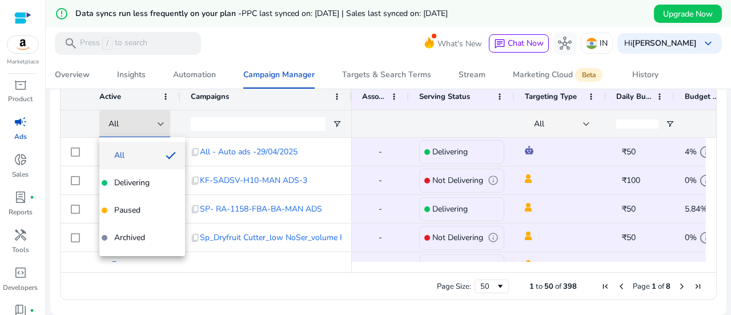
click at [183, 285] on div at bounding box center [365, 157] width 731 height 315
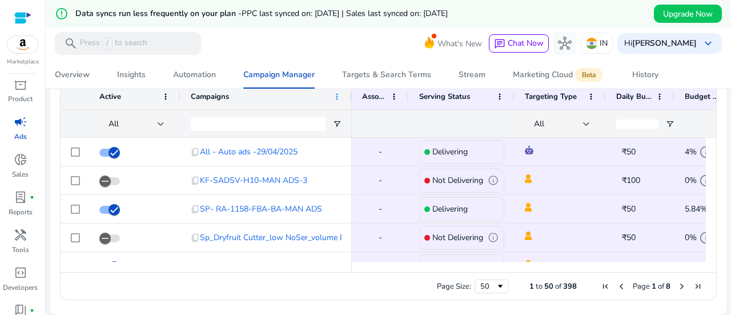
click at [338, 96] on span at bounding box center [336, 96] width 9 height 9
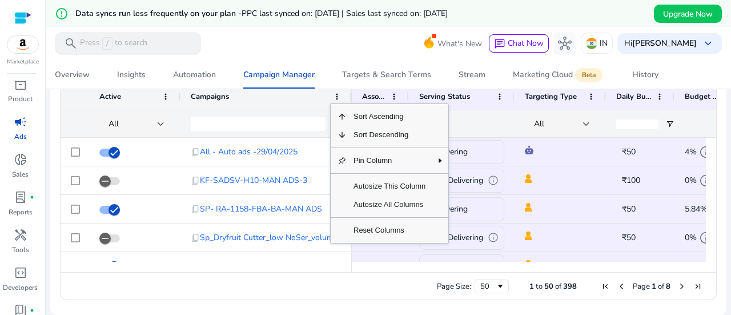
click at [313, 289] on div "Page Size: 50 1 to 50 of 398 Page 1 of 8" at bounding box center [388, 285] width 655 height 27
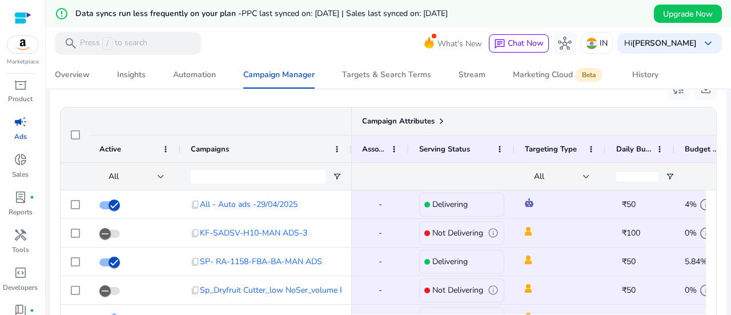
scroll to position [771, 0]
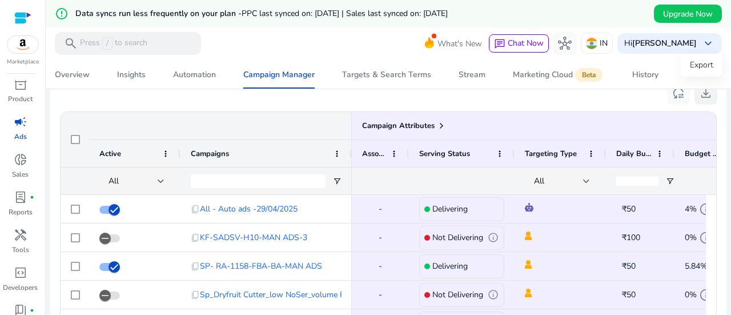
click at [700, 89] on span "download" at bounding box center [706, 93] width 14 height 14
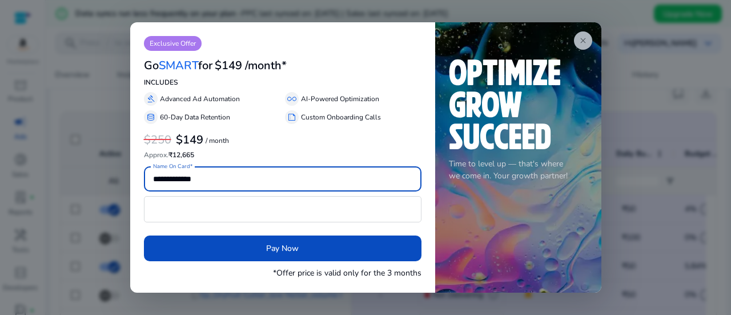
click at [583, 39] on span "close" at bounding box center [582, 40] width 9 height 9
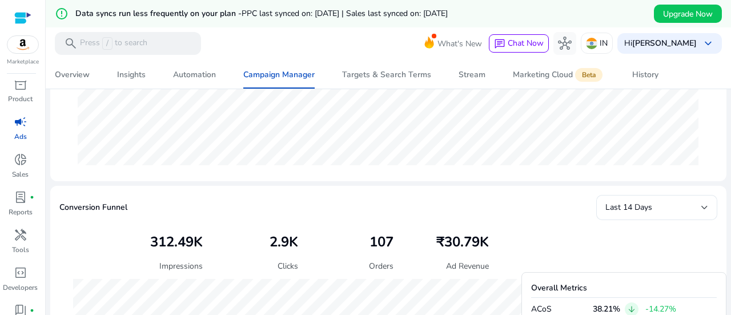
scroll to position [29, 0]
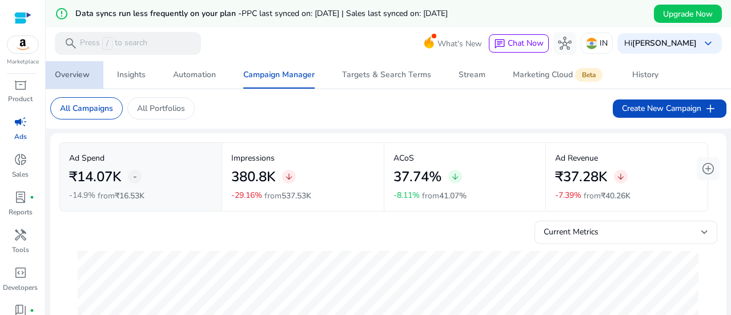
click at [87, 74] on div "Overview" at bounding box center [72, 75] width 35 height 8
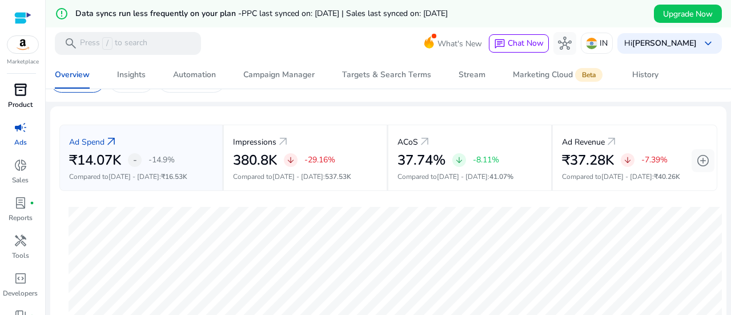
click at [23, 91] on span "inventory_2" at bounding box center [21, 90] width 14 height 14
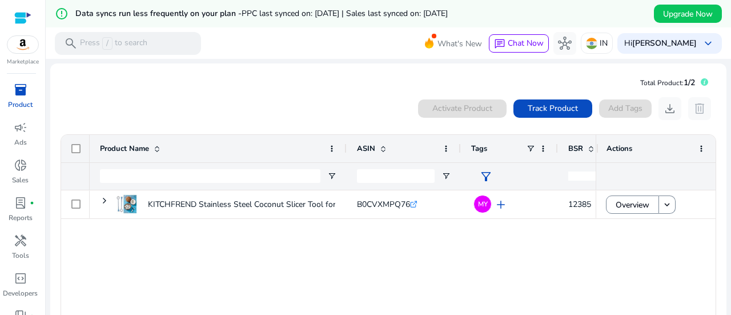
click at [493, 253] on div "KITCHFREND Stainless Steel Coconut Slicer Tool for Kitchen |... B0CVXMPQ76 .st0…" at bounding box center [343, 269] width 506 height 158
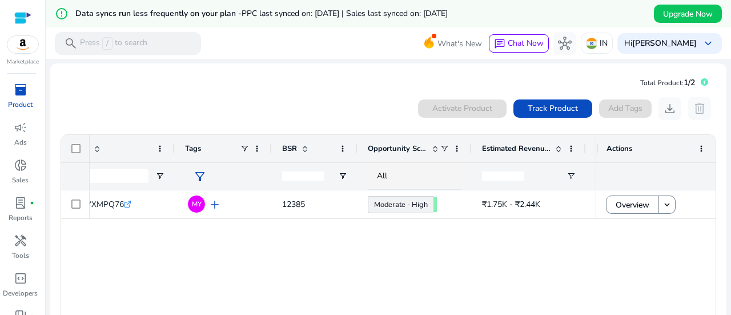
click at [291, 262] on div "KITCHFREND Stainless Steel Coconut Slicer Tool for Kitchen |... B0CVXMPQ76 .st0…" at bounding box center [343, 269] width 506 height 158
click at [24, 48] on img at bounding box center [22, 44] width 31 height 17
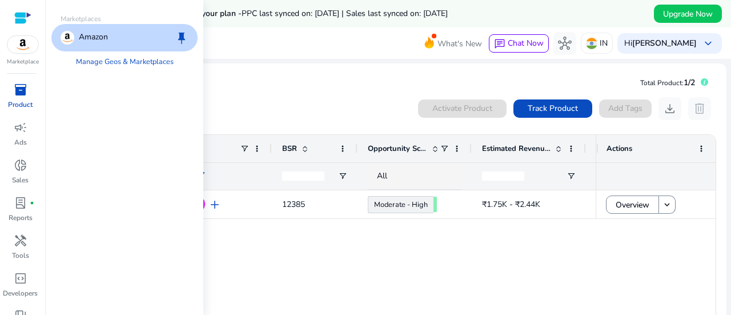
click at [15, 14] on div at bounding box center [22, 17] width 17 height 13
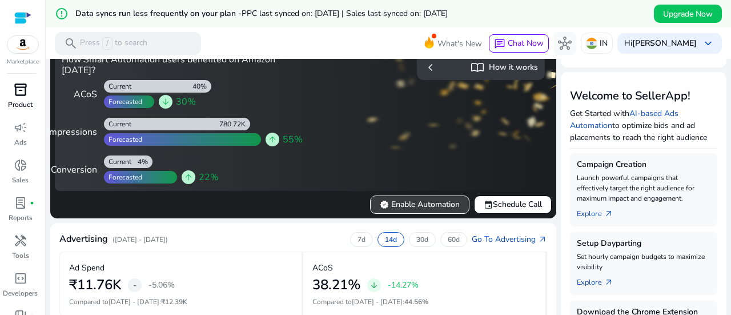
click at [428, 205] on span "verified Enable Automation" at bounding box center [420, 204] width 80 height 12
